Goal: Check status

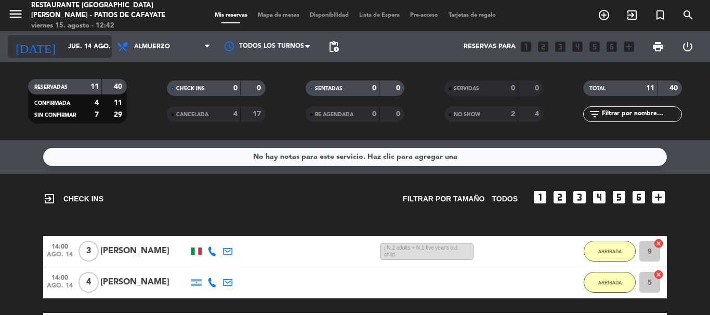
click at [105, 45] on icon "arrow_drop_down" at bounding box center [103, 47] width 12 height 12
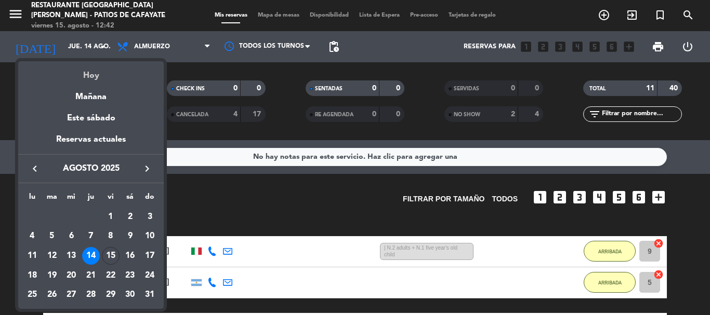
click at [94, 74] on div "Hoy" at bounding box center [90, 71] width 145 height 21
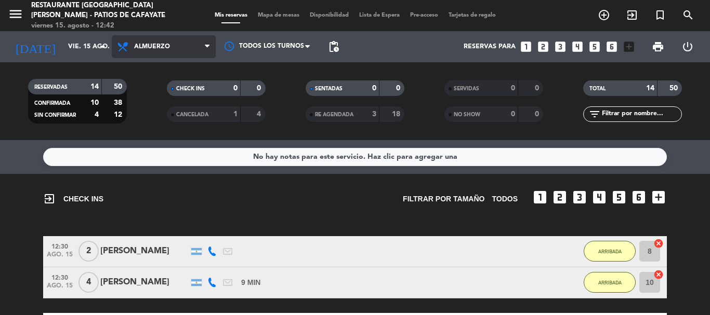
click at [208, 47] on icon at bounding box center [207, 47] width 5 height 8
click at [146, 118] on div "menu Restaurante [GEOGRAPHIC_DATA][PERSON_NAME] - Patios de Cafayate viernes 15…" at bounding box center [355, 70] width 710 height 140
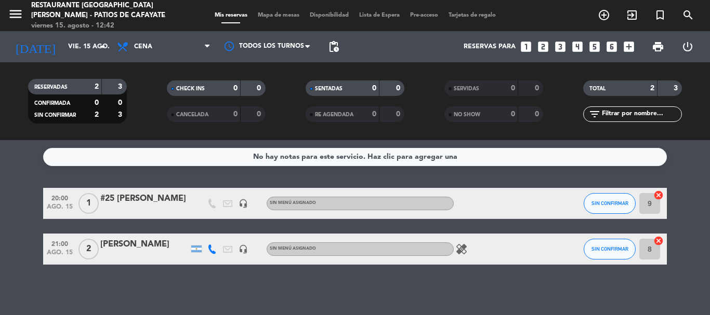
click at [462, 247] on icon "healing" at bounding box center [461, 249] width 12 height 12
click at [13, 183] on div "No hay notas para este servicio. Haz clic para agregar una 20:00 ago. 15 1 #25 …" at bounding box center [355, 227] width 710 height 175
click at [102, 47] on icon "arrow_drop_down" at bounding box center [103, 47] width 12 height 12
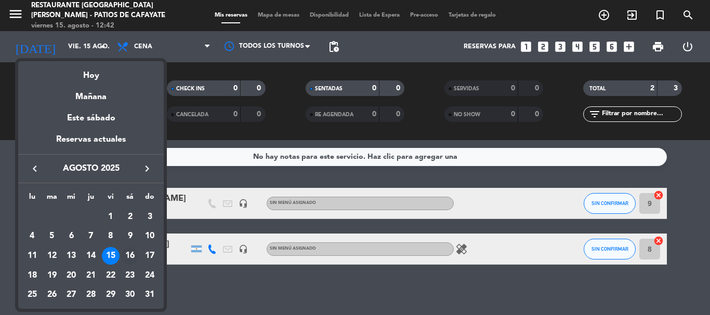
click at [129, 253] on div "16" at bounding box center [130, 256] width 18 height 18
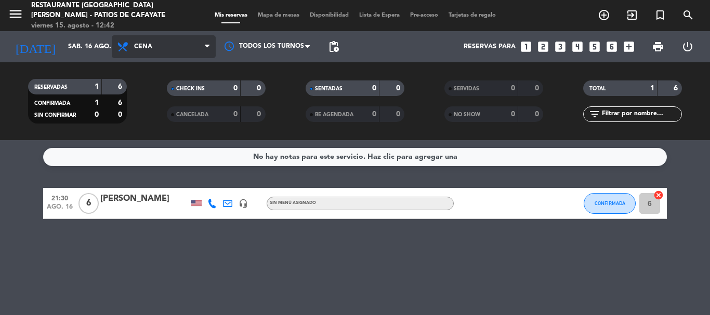
click at [206, 44] on icon at bounding box center [207, 47] width 5 height 8
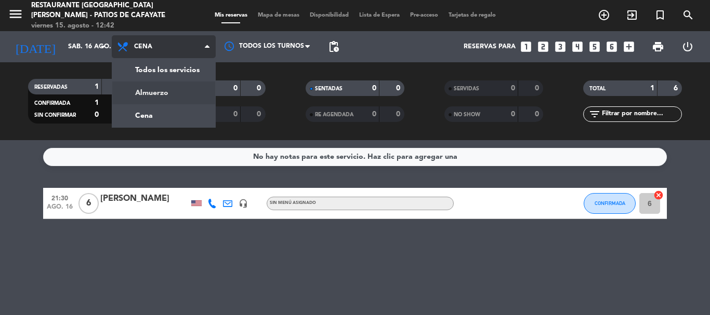
click at [164, 95] on div "menu Restaurante [GEOGRAPHIC_DATA][PERSON_NAME] - Patios de Cafayate viernes 15…" at bounding box center [355, 70] width 710 height 140
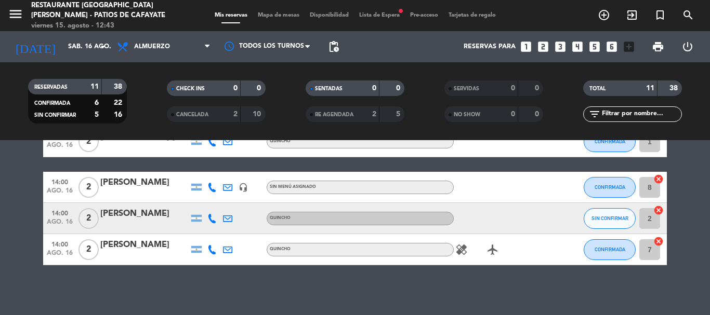
scroll to position [311, 0]
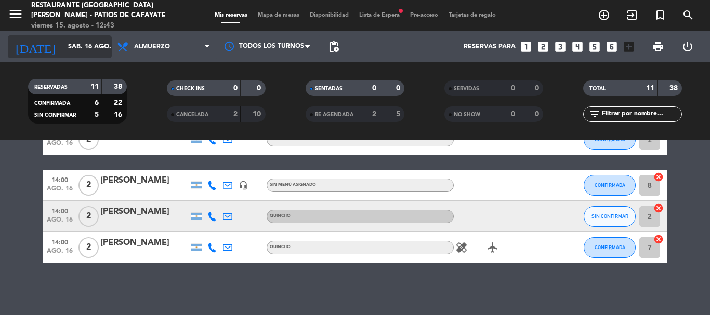
click at [103, 44] on icon "arrow_drop_down" at bounding box center [103, 47] width 12 height 12
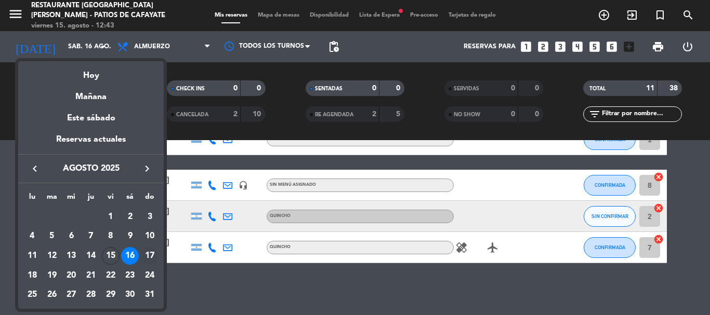
click at [150, 253] on div "17" at bounding box center [150, 256] width 18 height 18
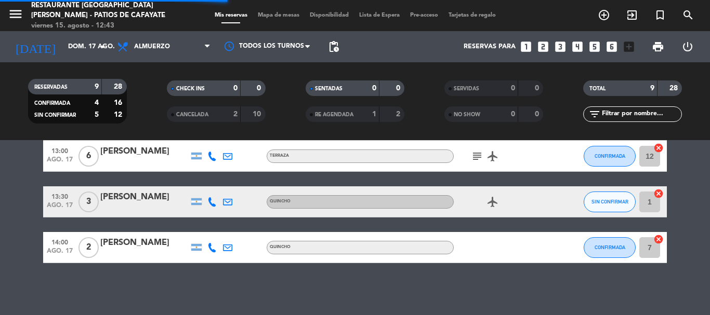
scroll to position [249, 0]
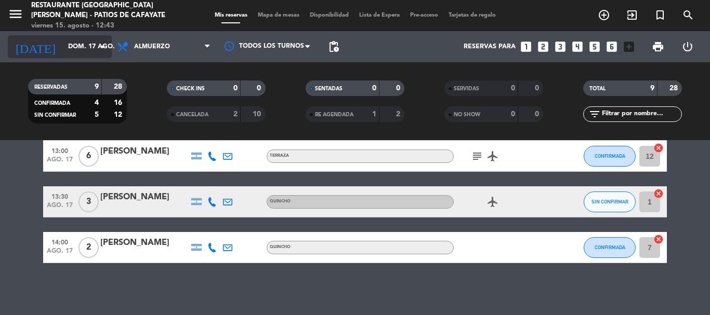
click at [101, 44] on icon "arrow_drop_down" at bounding box center [103, 47] width 12 height 12
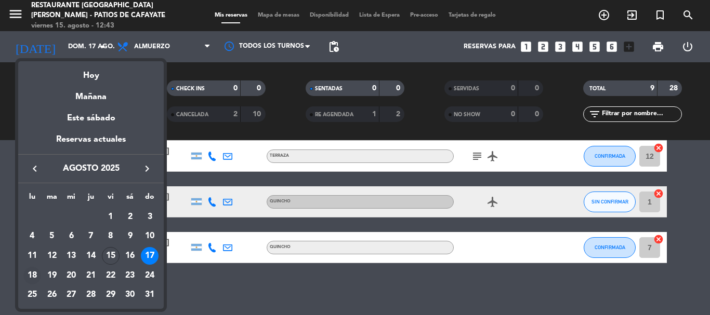
click at [31, 276] on div "18" at bounding box center [32, 276] width 18 height 18
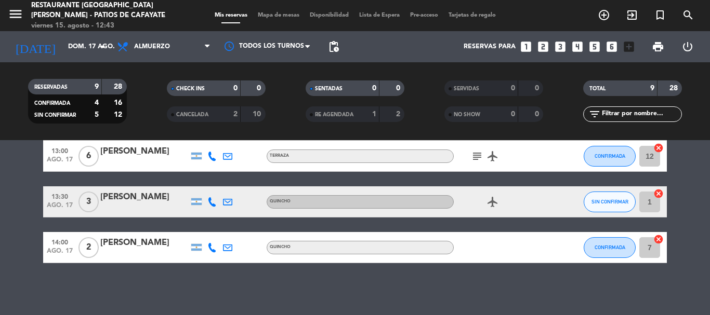
type input "lun. 18 ago."
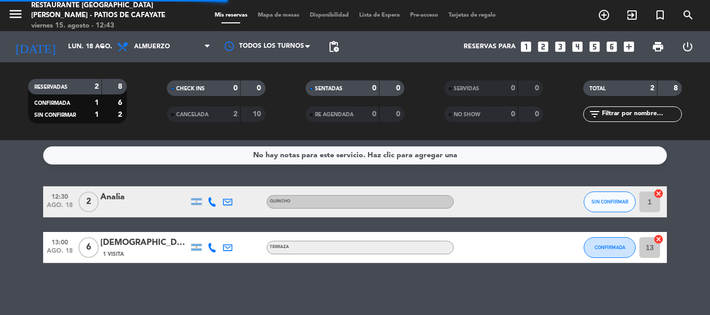
scroll to position [2, 0]
